Goal: Task Accomplishment & Management: Check status

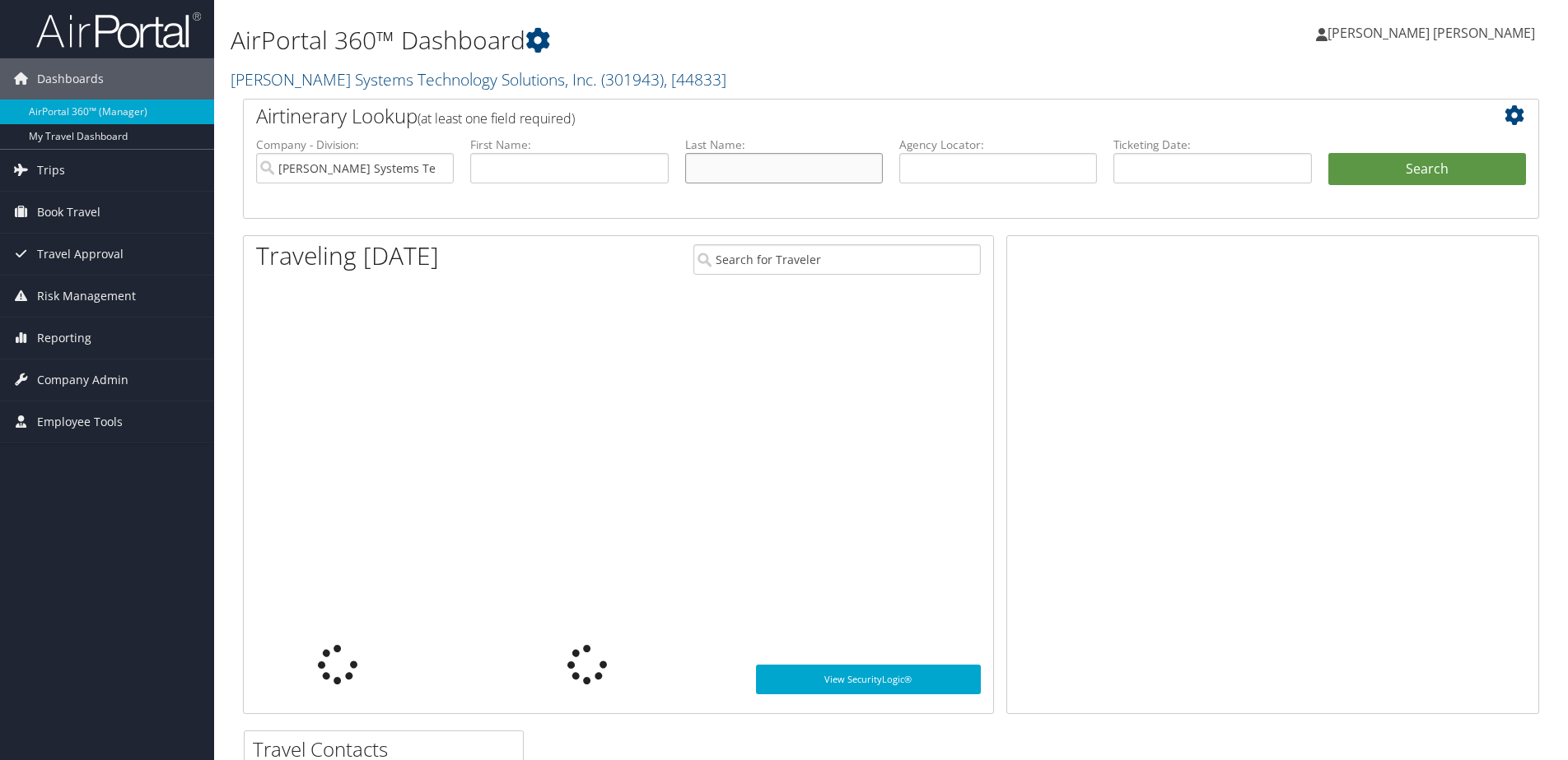
click at [722, 163] on input "text" at bounding box center [783, 168] width 198 height 30
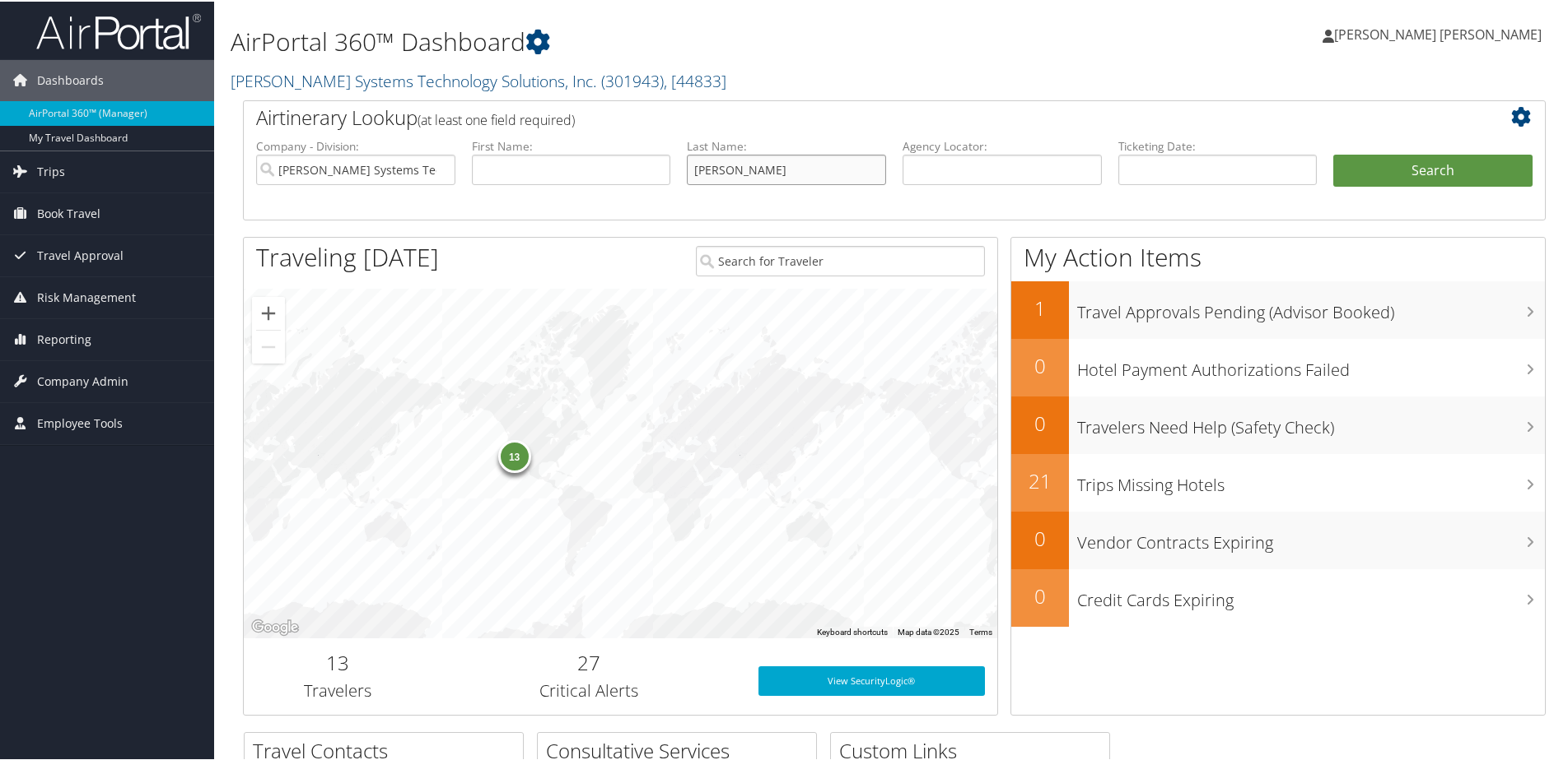
type input "[PERSON_NAME]"
click at [1333, 153] on button "Search" at bounding box center [1432, 169] width 200 height 33
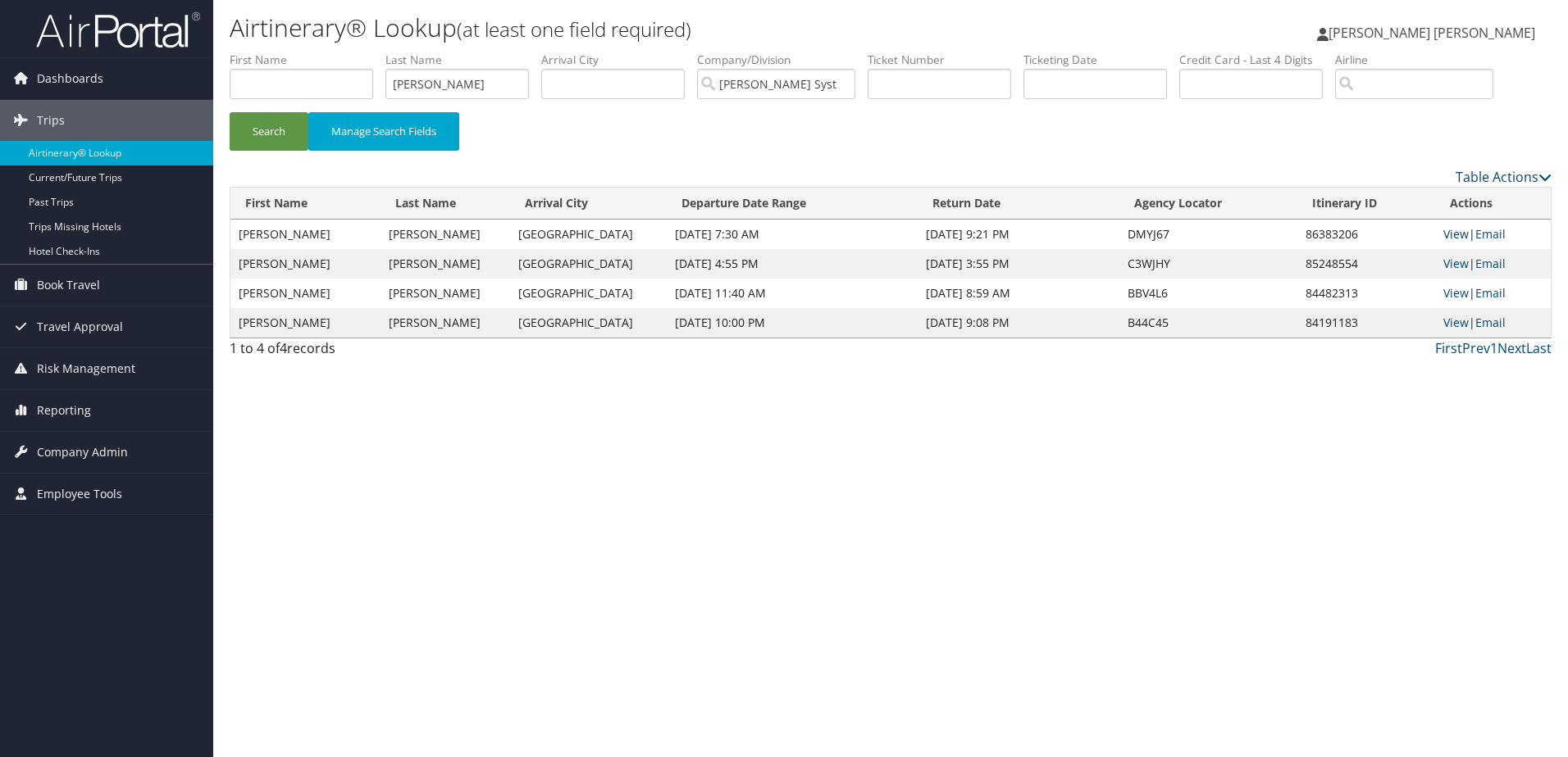
click at [1445, 234] on link "View" at bounding box center [1455, 234] width 25 height 16
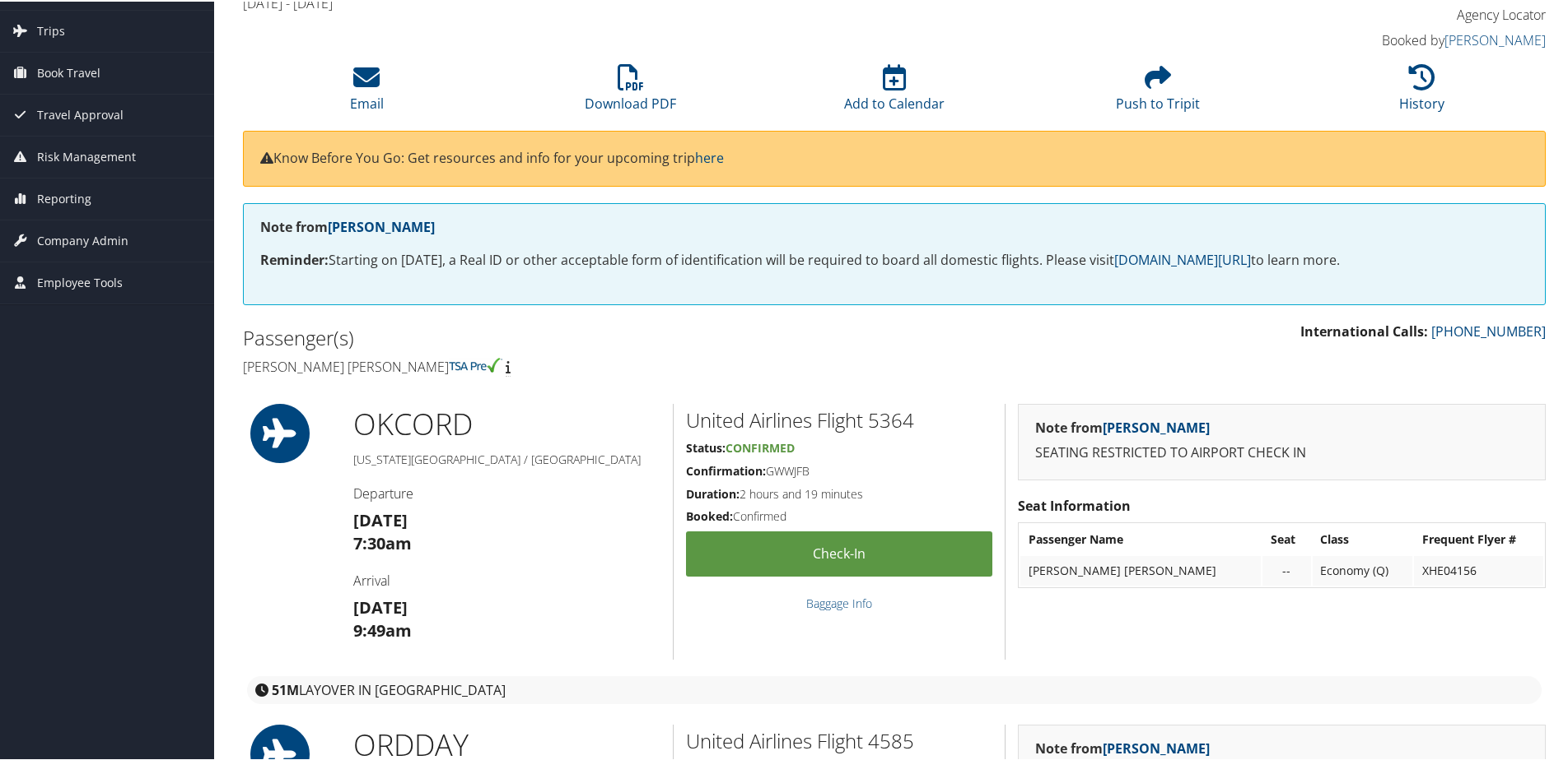
scroll to position [67, 0]
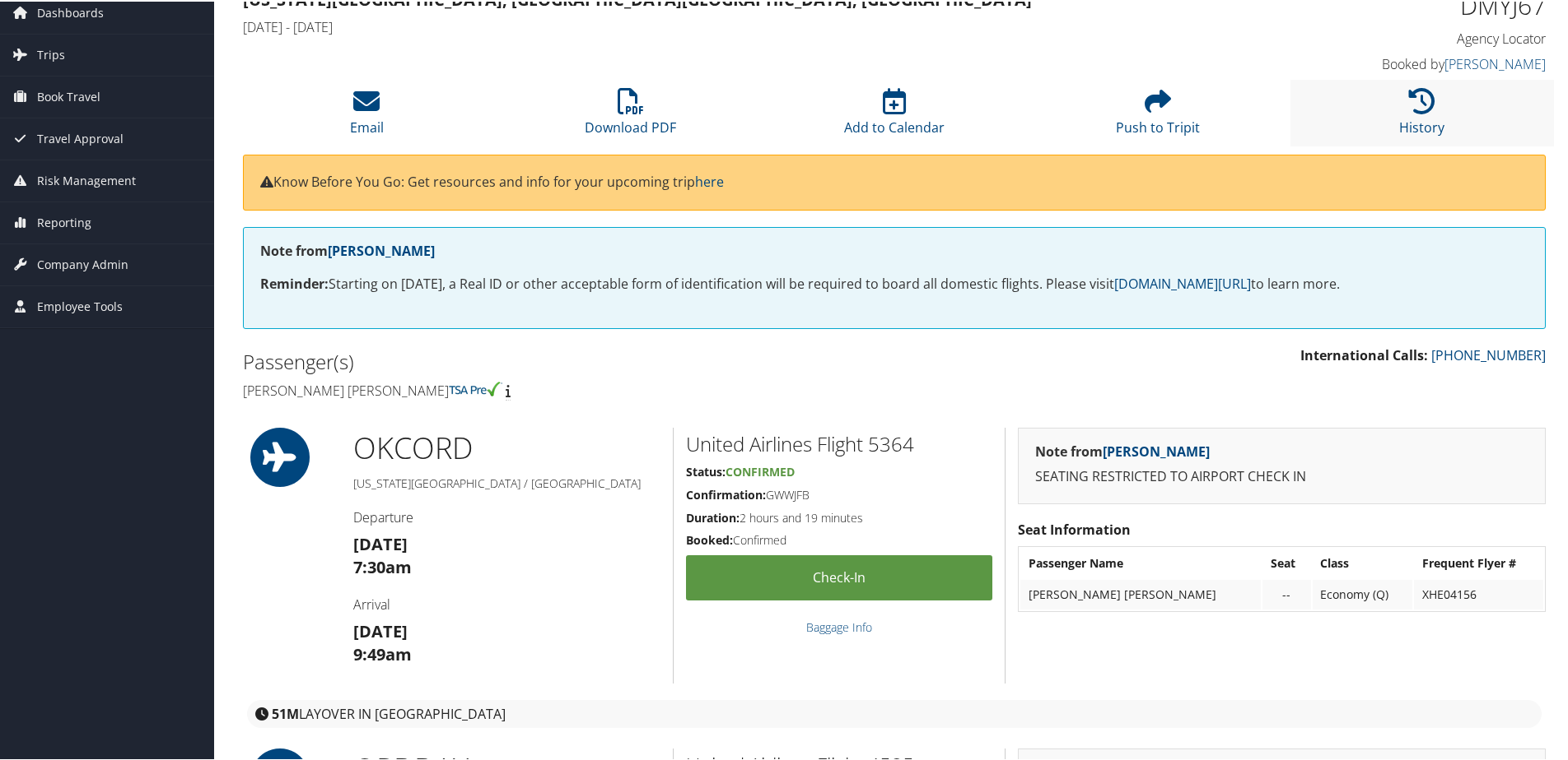
click at [1416, 115] on li "History" at bounding box center [1421, 112] width 264 height 67
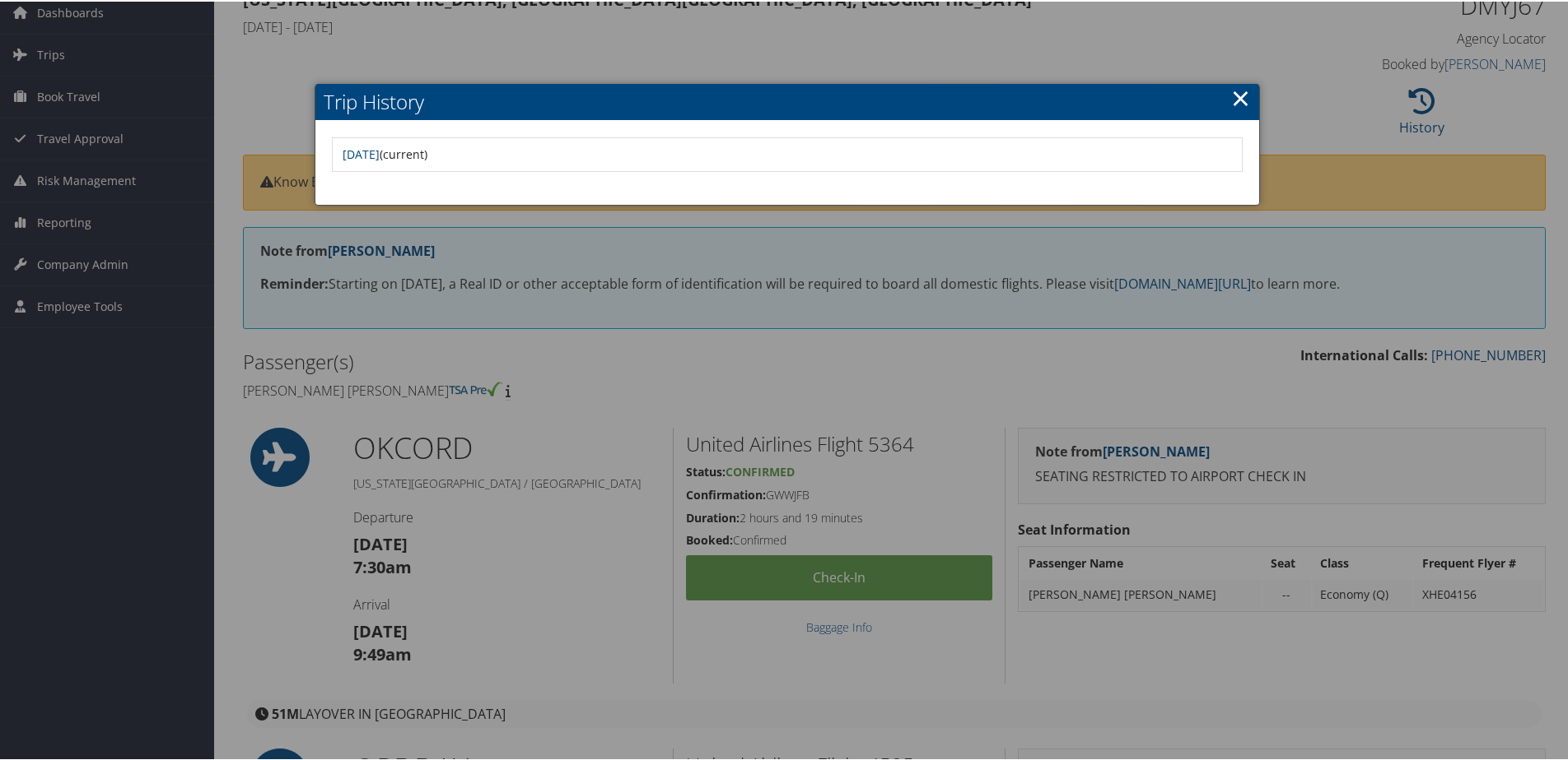
click at [1236, 93] on link "×" at bounding box center [1241, 95] width 19 height 33
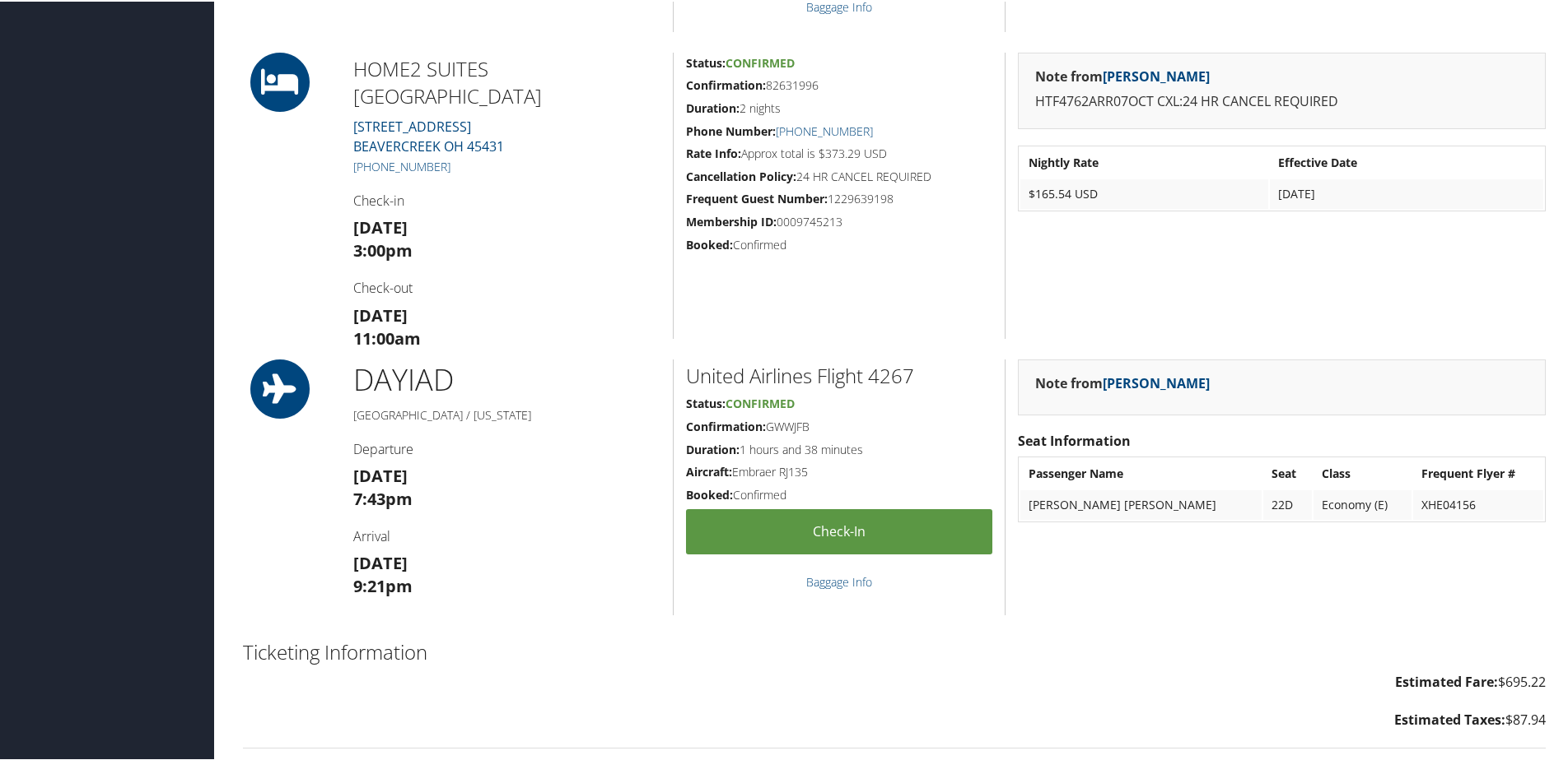
scroll to position [1219, 0]
